Goal: Task Accomplishment & Management: Complete application form

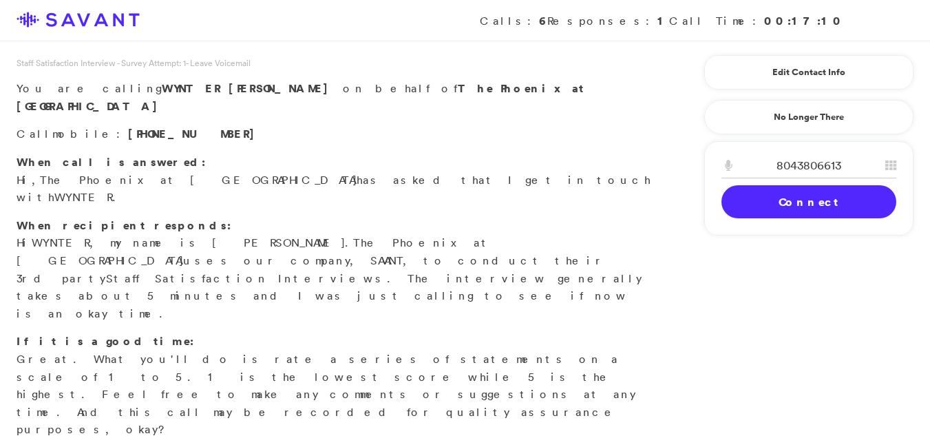
click at [796, 195] on link "Connect" at bounding box center [808, 201] width 175 height 33
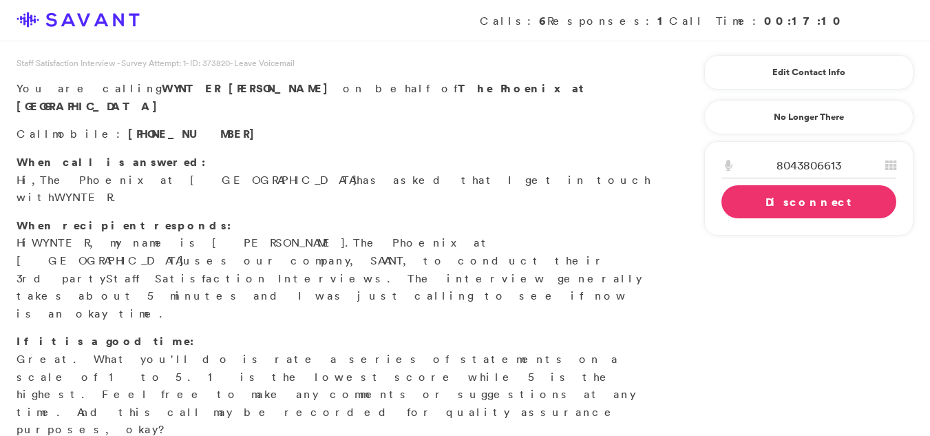
click at [796, 195] on link "Disconnect" at bounding box center [808, 201] width 175 height 33
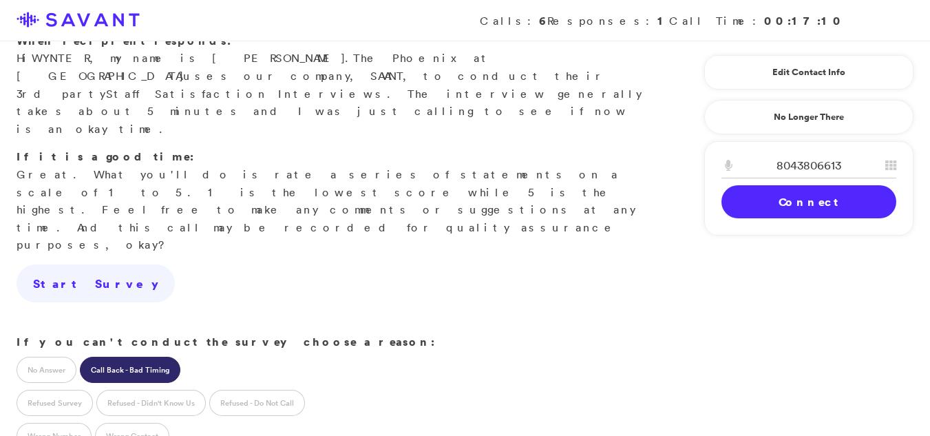
scroll to position [187, 0]
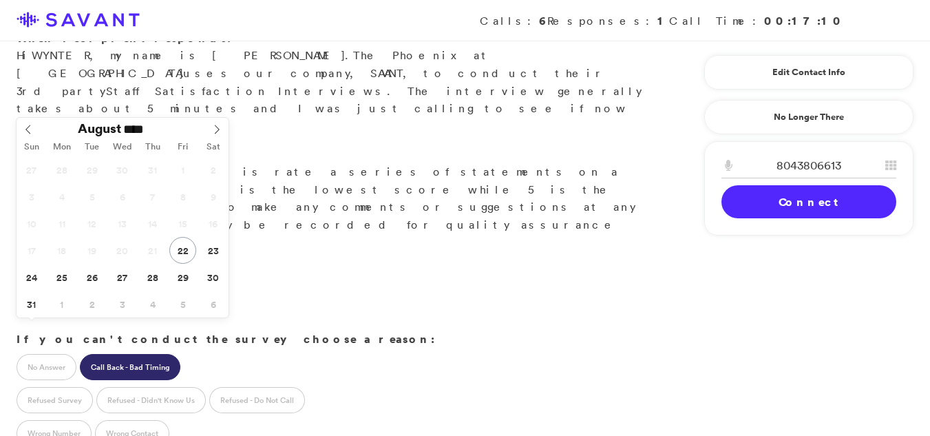
type input "**********"
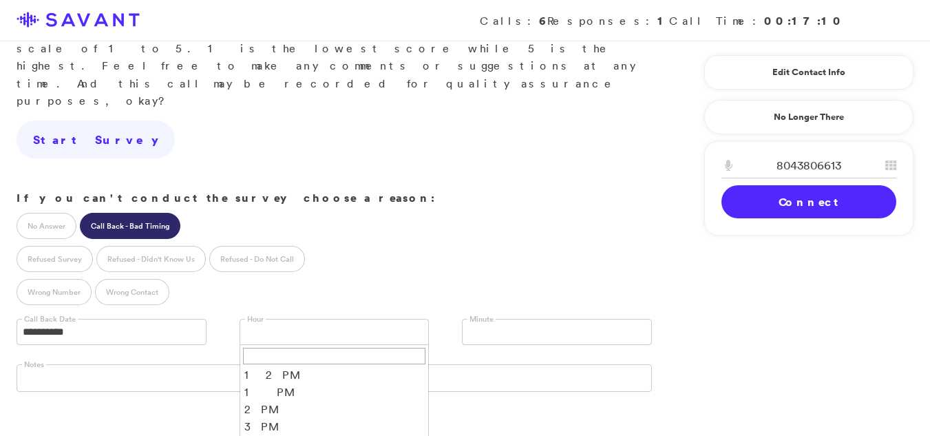
scroll to position [76, 0]
click at [512, 319] on link at bounding box center [557, 332] width 190 height 26
click at [484, 362] on li "15" at bounding box center [556, 370] width 189 height 17
